Goal: Find specific page/section: Find specific page/section

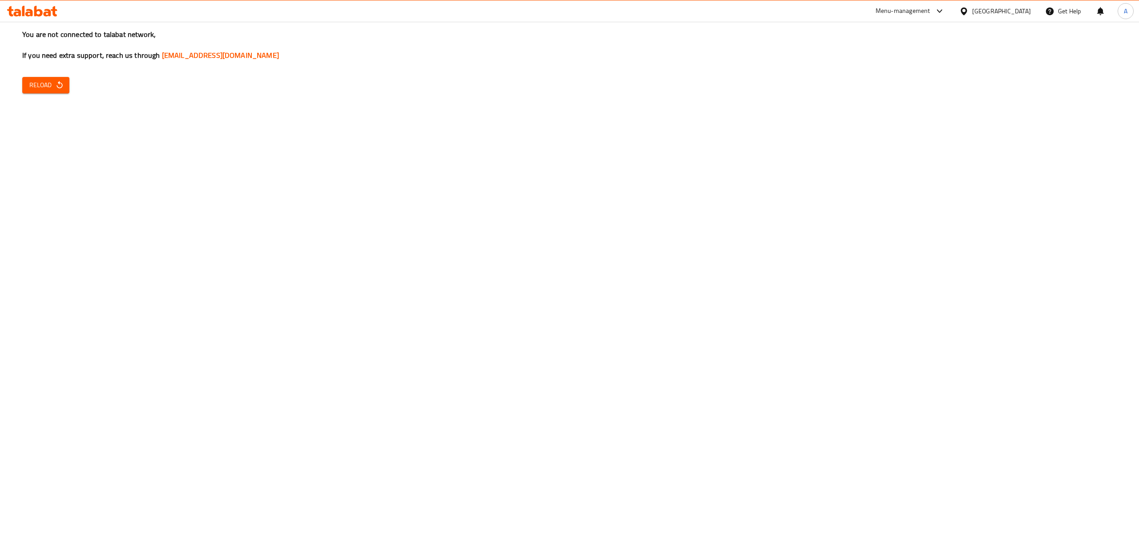
click at [55, 83] on icon "button" at bounding box center [59, 84] width 9 height 9
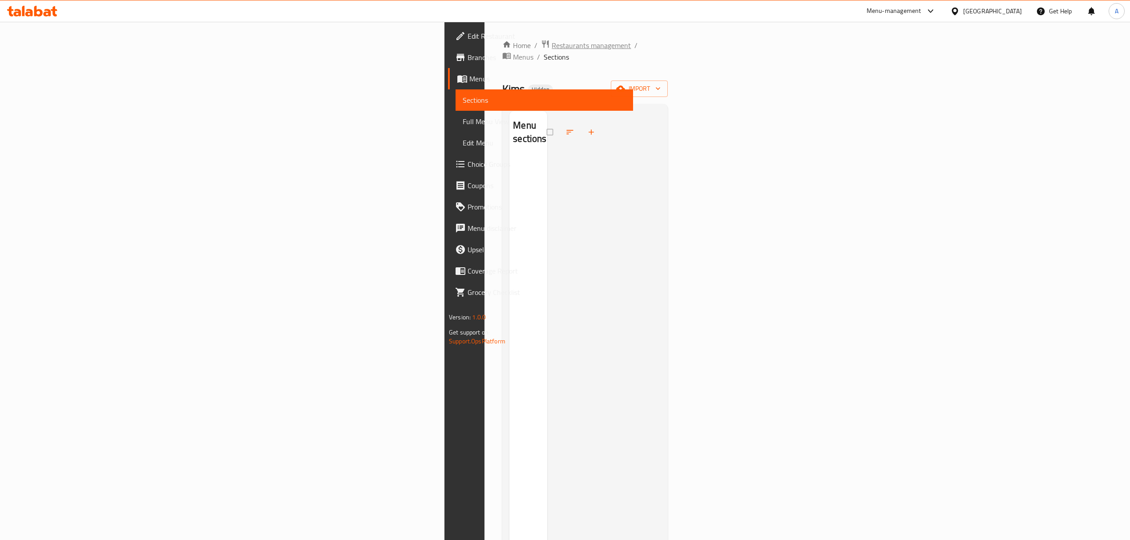
click at [551, 45] on span "Restaurants management" at bounding box center [590, 45] width 79 height 11
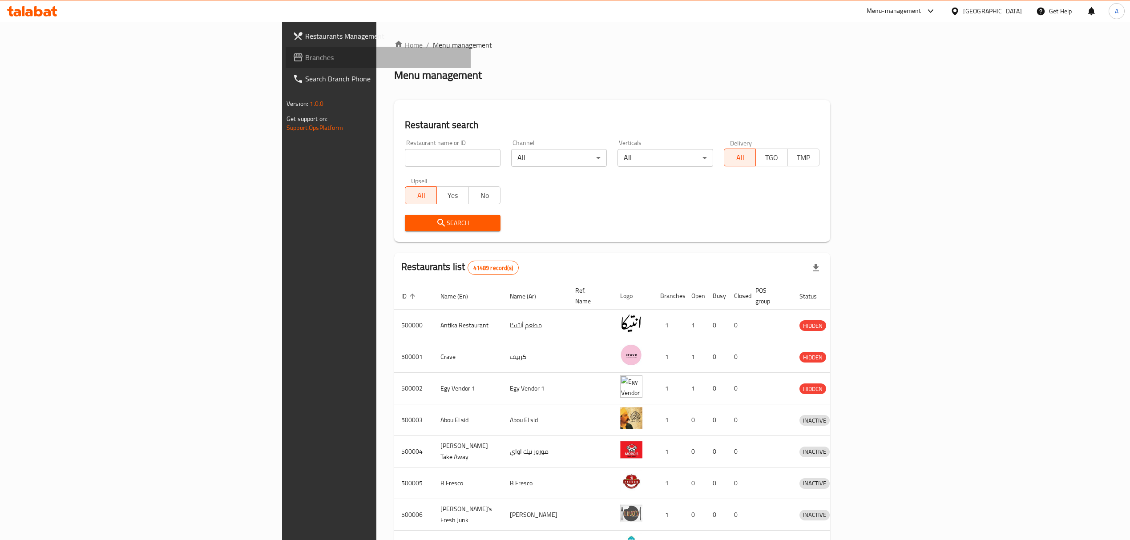
click at [305, 61] on span "Branches" at bounding box center [384, 57] width 158 height 11
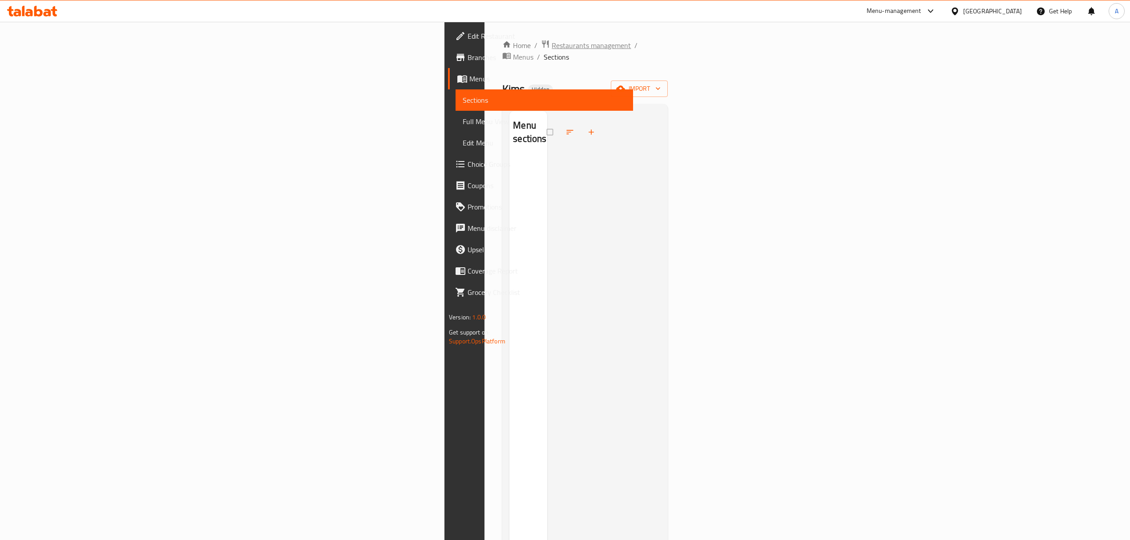
click at [551, 43] on span "Restaurants management" at bounding box center [590, 45] width 79 height 11
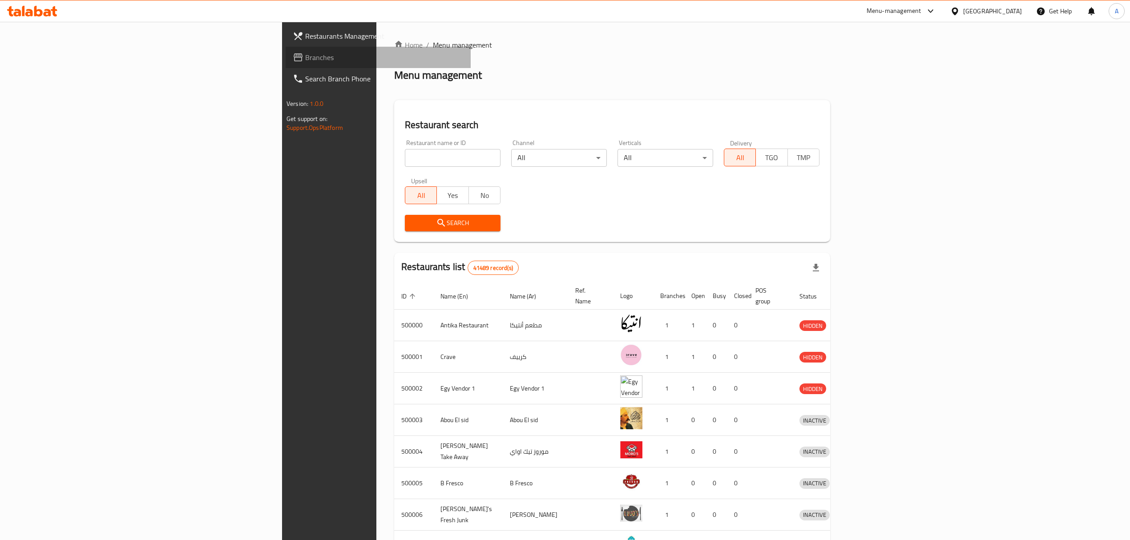
click at [305, 60] on span "Branches" at bounding box center [384, 57] width 158 height 11
